Goal: Information Seeking & Learning: Learn about a topic

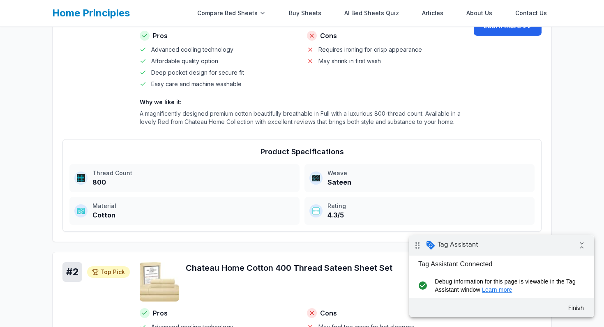
scroll to position [219, 0]
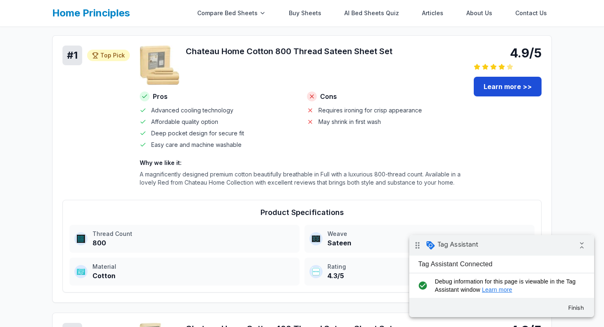
click at [498, 90] on link "Learn more >>" at bounding box center [507, 87] width 68 height 20
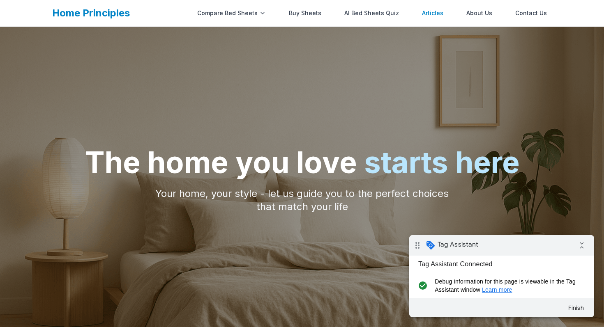
click at [437, 16] on link "Articles" at bounding box center [432, 13] width 31 height 16
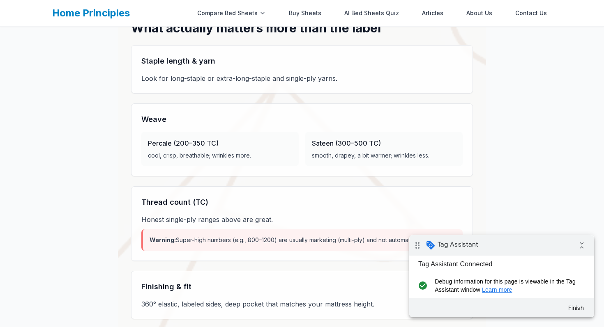
scroll to position [980, 0]
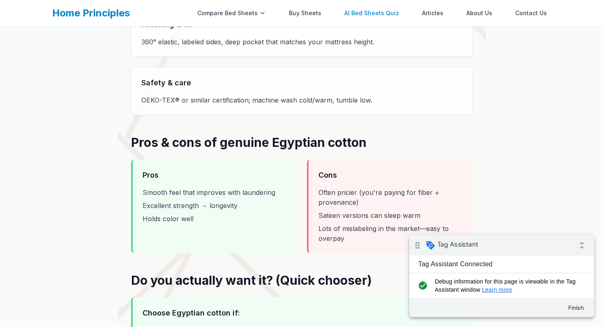
click at [372, 14] on link "AI Bed Sheets Quiz" at bounding box center [371, 13] width 64 height 16
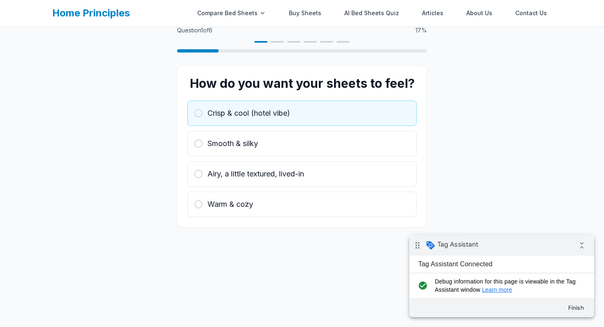
click at [327, 105] on button "Crisp & cool (hotel vibe)" at bounding box center [301, 113] width 229 height 25
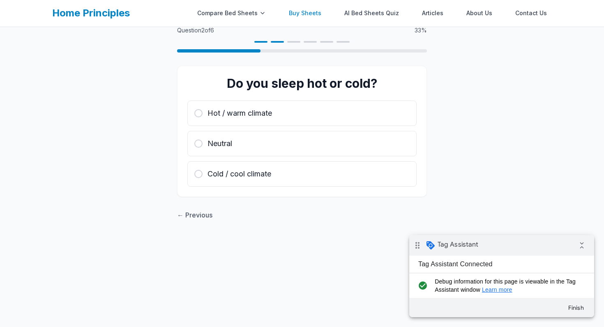
click at [306, 13] on link "Buy Sheets" at bounding box center [305, 13] width 42 height 16
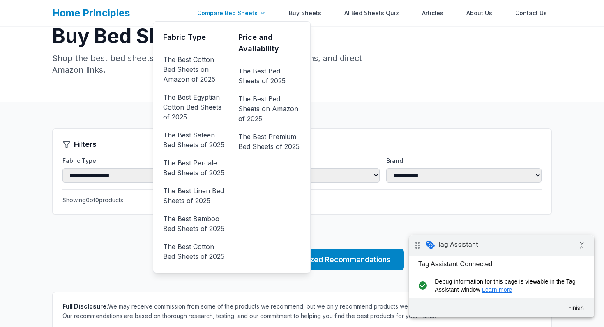
click at [257, 11] on div "Compare Bed Sheets" at bounding box center [231, 13] width 78 height 16
click at [271, 84] on link "The Best Bed Sheets of 2025" at bounding box center [269, 75] width 62 height 23
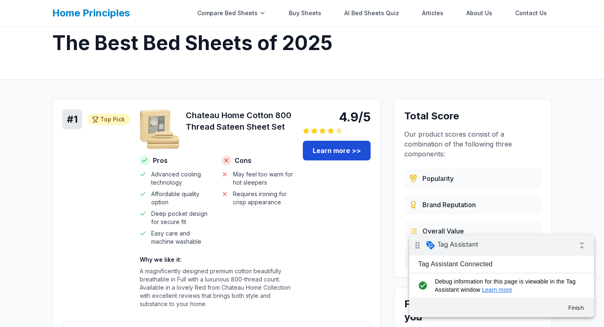
click at [331, 151] on link "Learn more >>" at bounding box center [337, 151] width 68 height 20
